Goal: Task Accomplishment & Management: Manage account settings

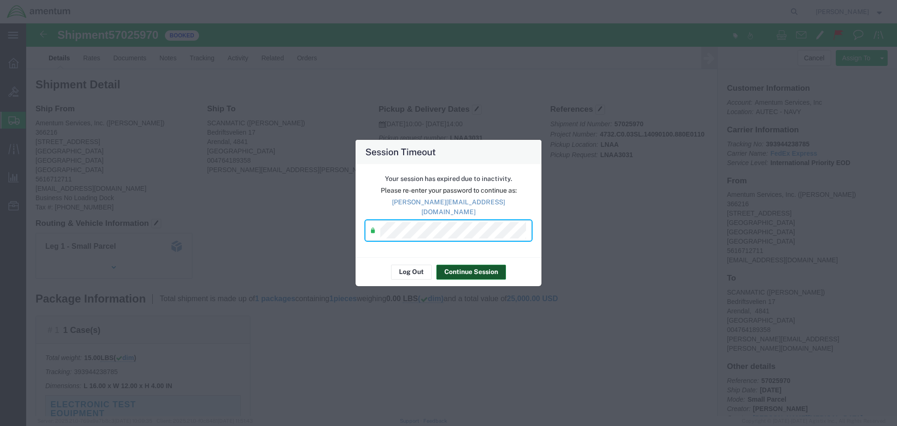
click at [500, 265] on button "Continue Session" at bounding box center [471, 271] width 70 height 15
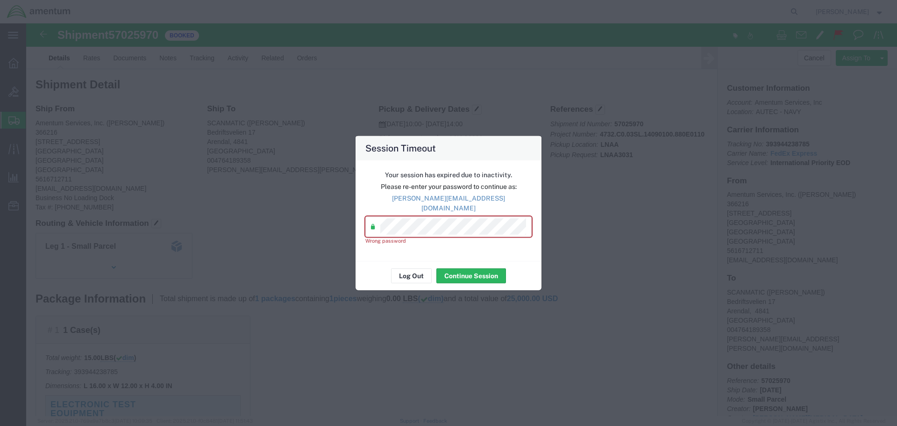
click at [286, 201] on div "Session Timeout Your session has expired due to inactivity. Please re-enter you…" at bounding box center [448, 213] width 897 height 426
click at [229, 224] on div "Session Timeout Your session has expired due to inactivity. Please re-enter you…" at bounding box center [448, 213] width 897 height 426
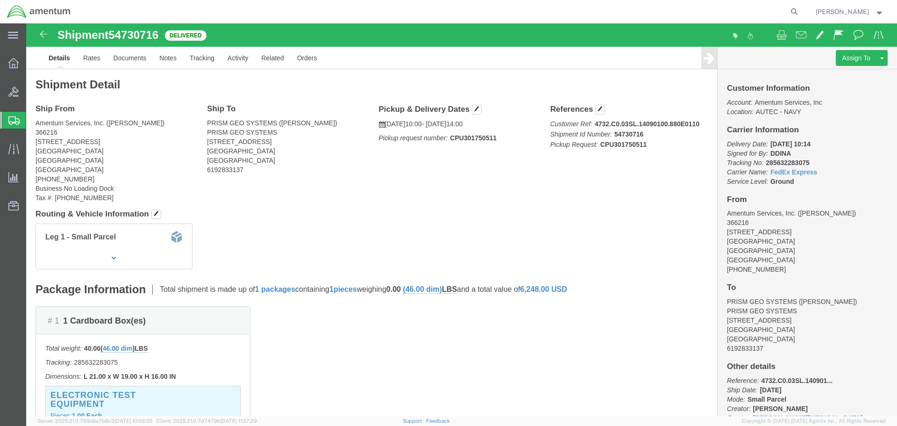
click at [0, 0] on span "Shipment Manager" at bounding box center [0, 0] width 0 height 0
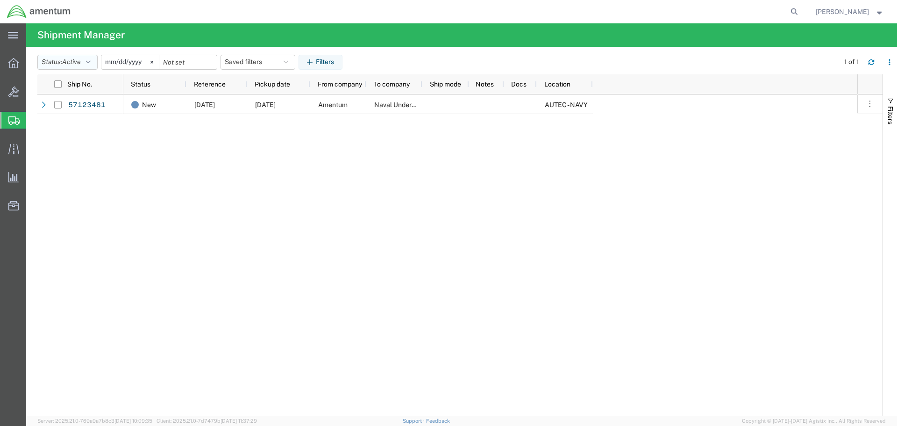
click at [52, 61] on button "Status: Active" at bounding box center [67, 62] width 60 height 15
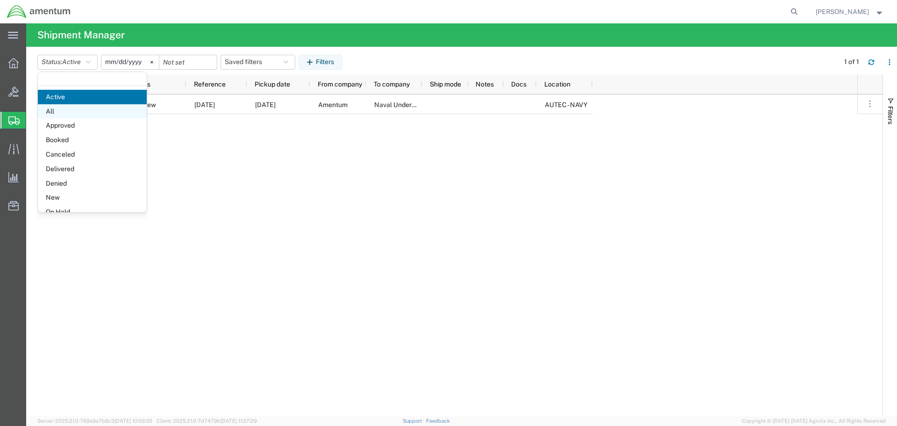
click at [76, 107] on span "All" at bounding box center [92, 111] width 109 height 14
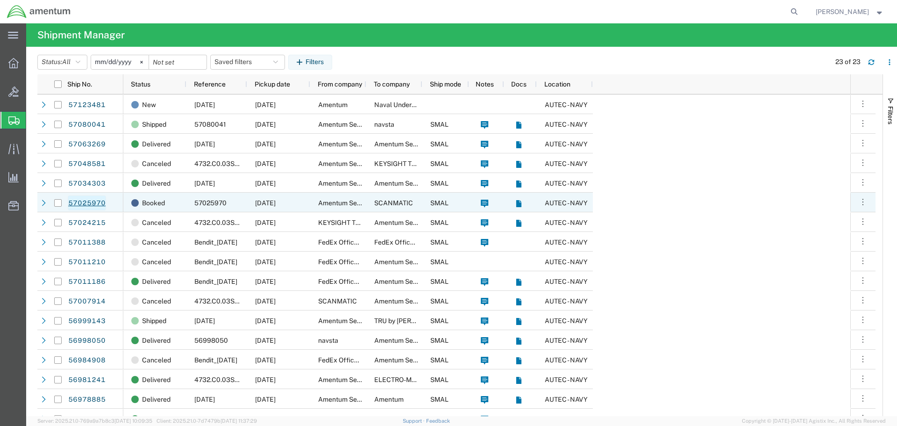
click at [90, 198] on link "57025970" at bounding box center [87, 202] width 38 height 15
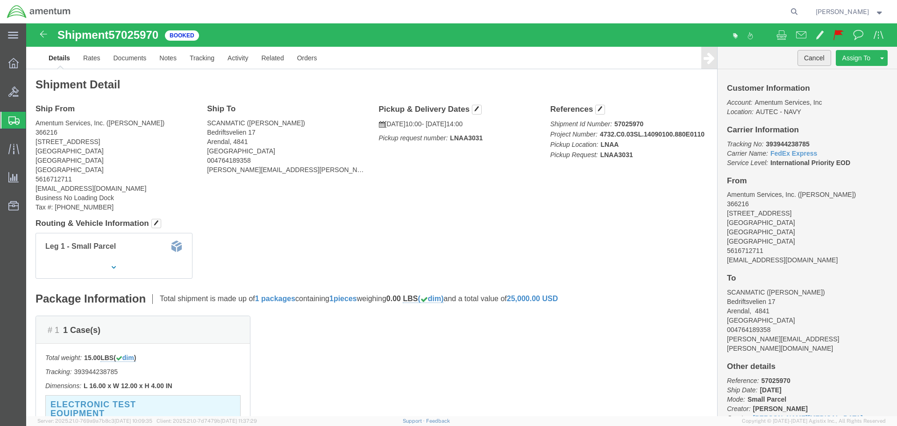
click button "Cancel"
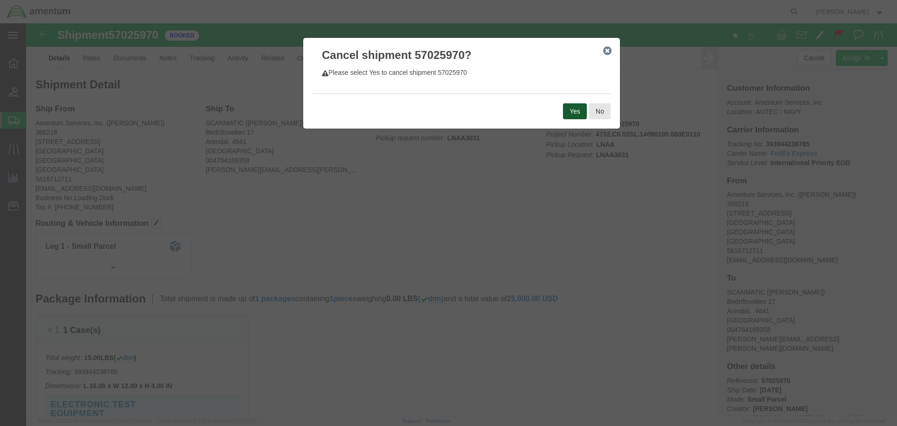
click button "Yes"
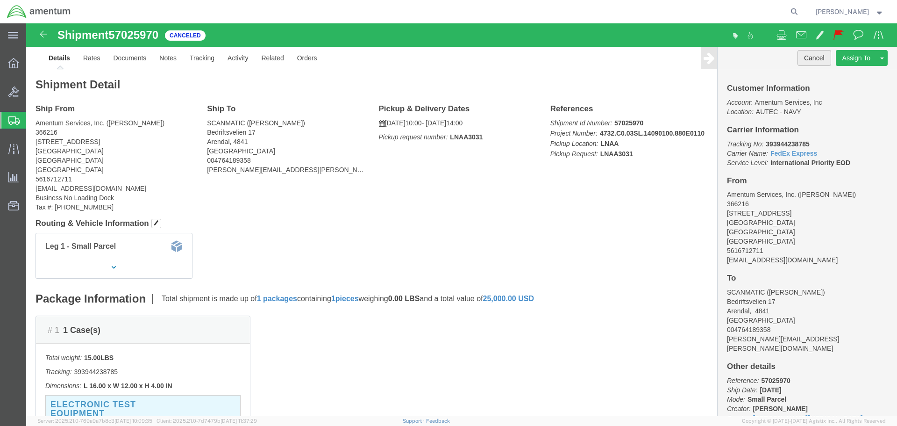
click button "Cancel"
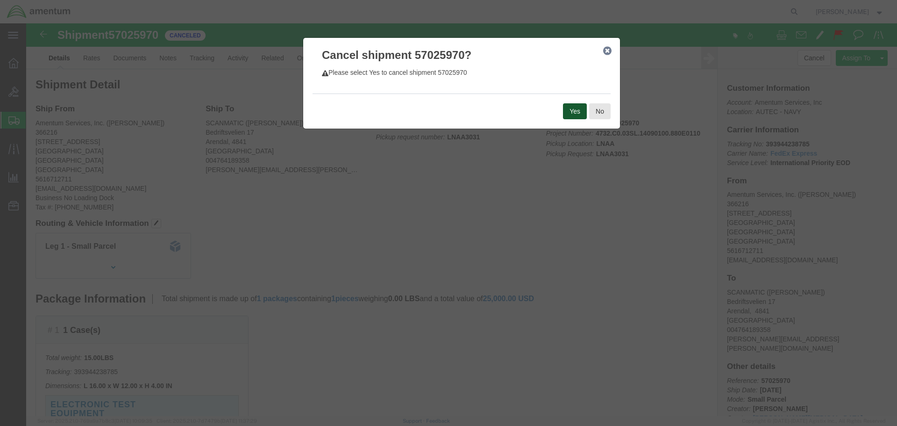
click button "Yes"
